Goal: Book appointment/travel/reservation

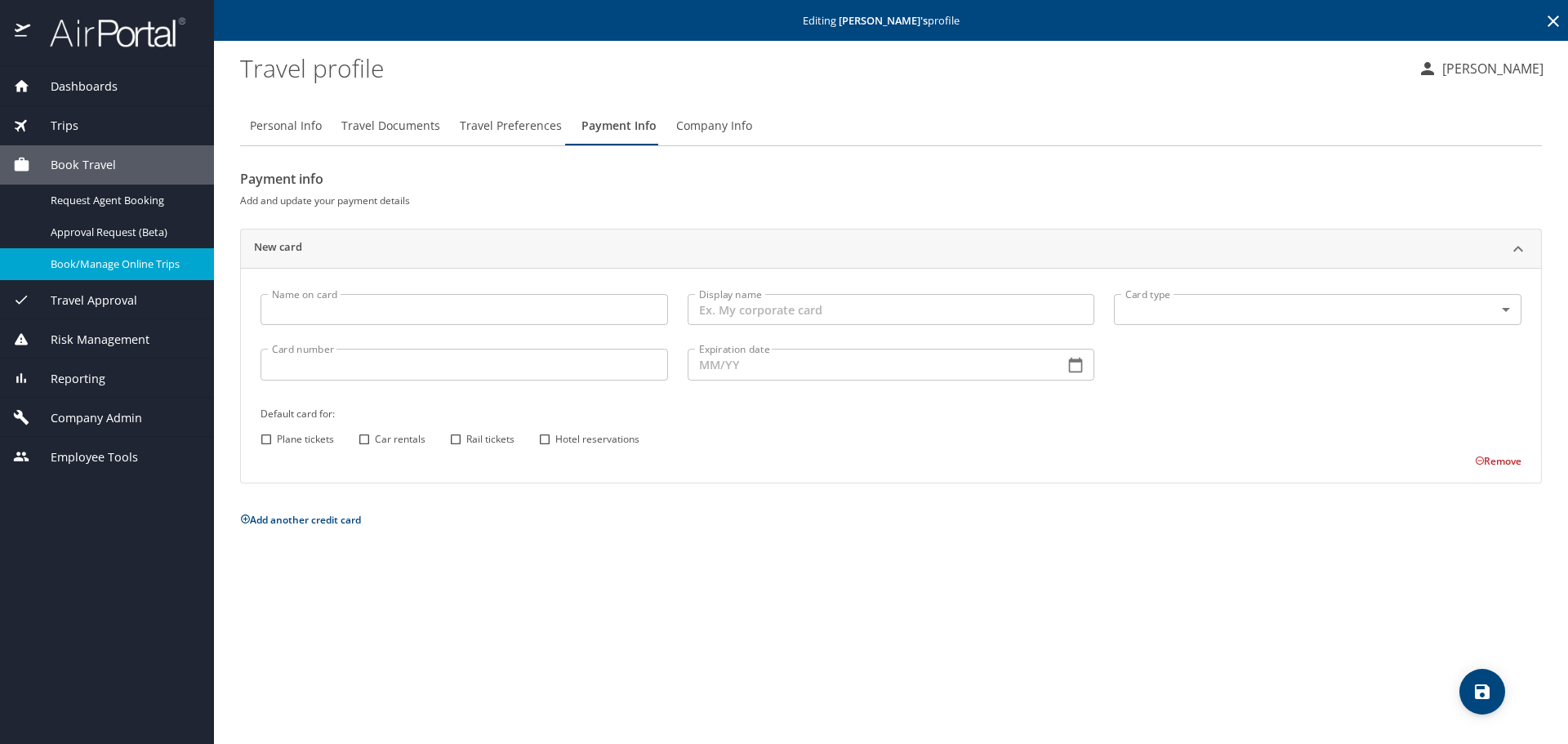
click at [84, 273] on div "Book/Manage Online Trips" at bounding box center [107, 264] width 188 height 19
